Goal: Find specific page/section: Find specific page/section

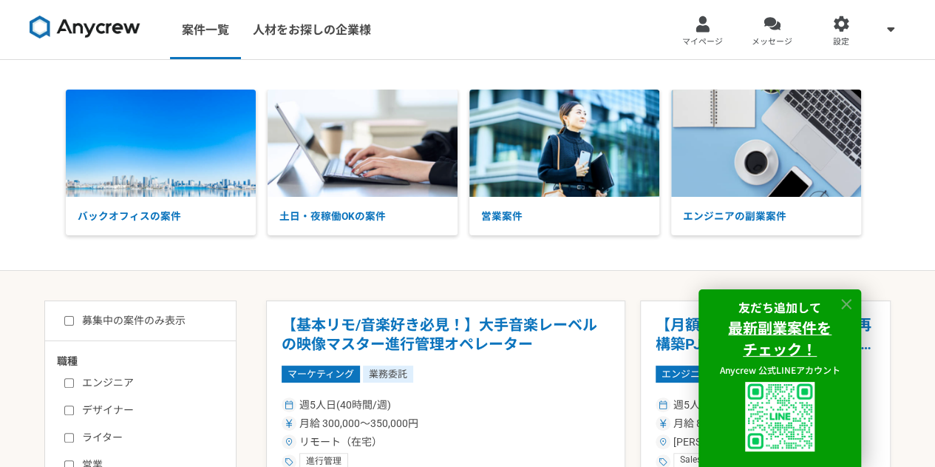
click at [842, 304] on icon at bounding box center [846, 304] width 17 height 17
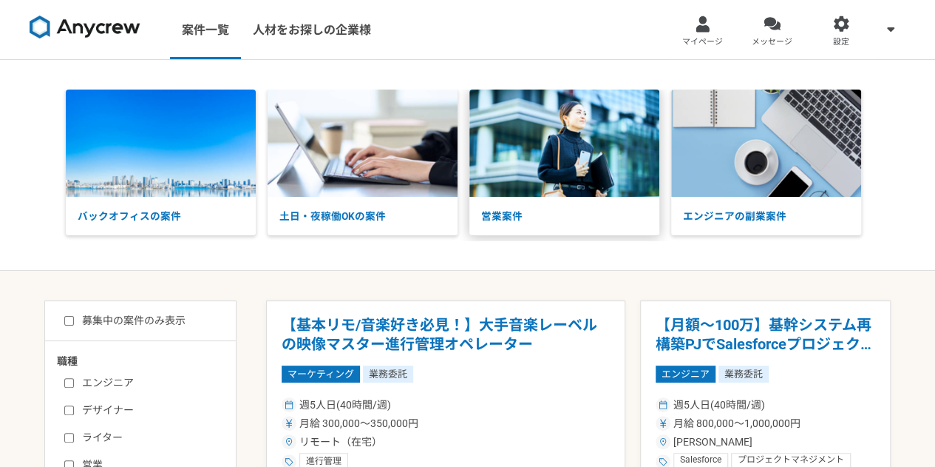
click at [496, 205] on p "営業案件" at bounding box center [565, 216] width 190 height 38
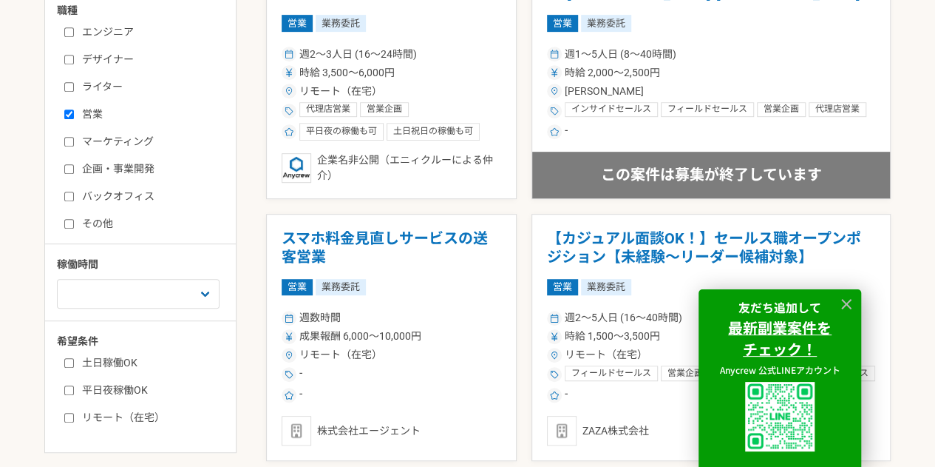
scroll to position [353, 0]
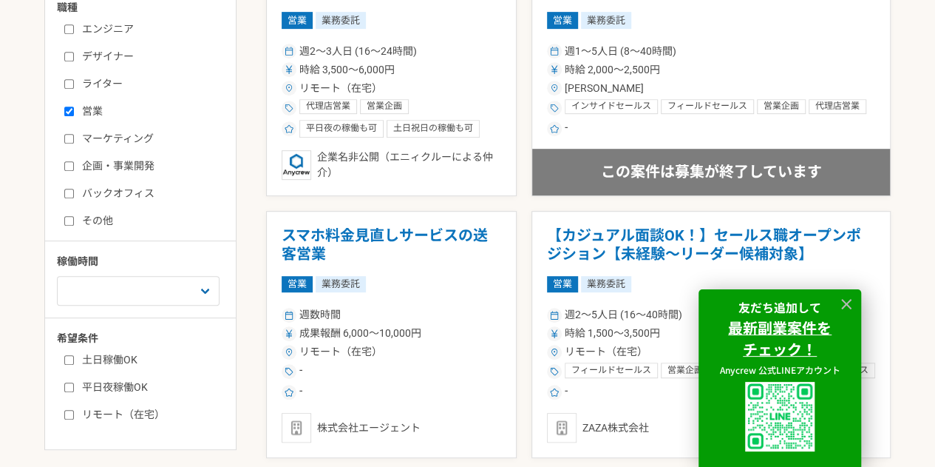
click at [843, 290] on div "友だち追加して 最新副業案件を チェック！ Anycrew 公式LINEアカウント" at bounding box center [780, 377] width 163 height 177
click at [844, 299] on icon at bounding box center [846, 304] width 17 height 17
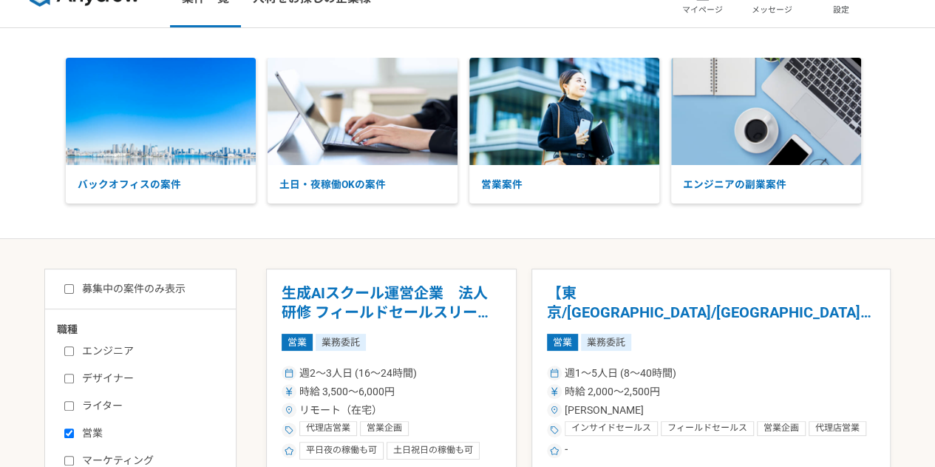
scroll to position [0, 0]
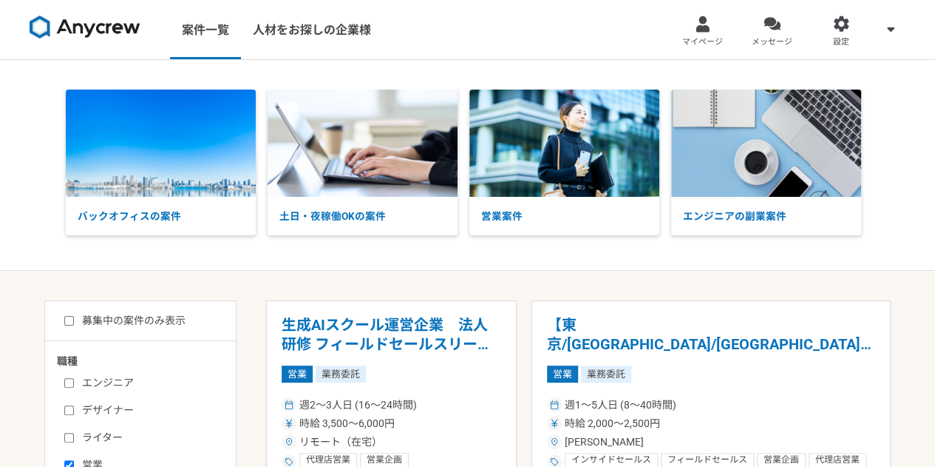
click at [98, 20] on img at bounding box center [85, 28] width 111 height 24
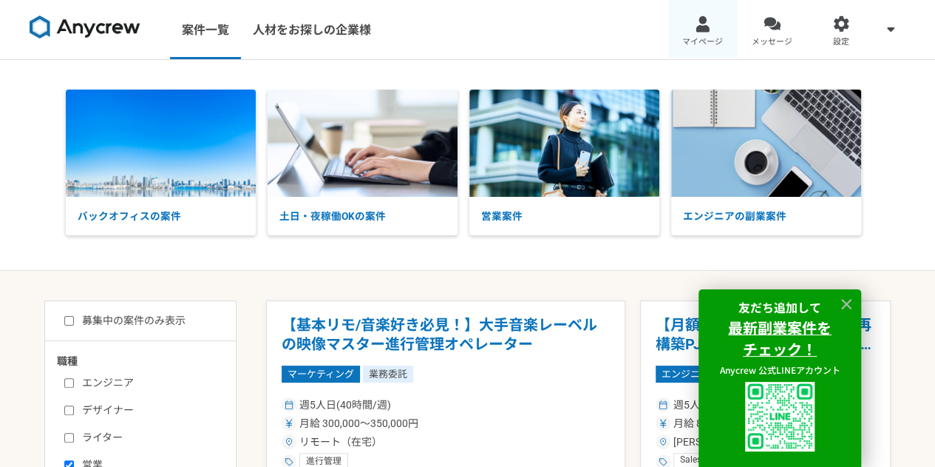
drag, startPoint x: 827, startPoint y: 0, endPoint x: 688, endPoint y: 20, distance: 139.7
click at [688, 20] on link "マイページ" at bounding box center [703, 29] width 70 height 59
